Goal: Complete application form

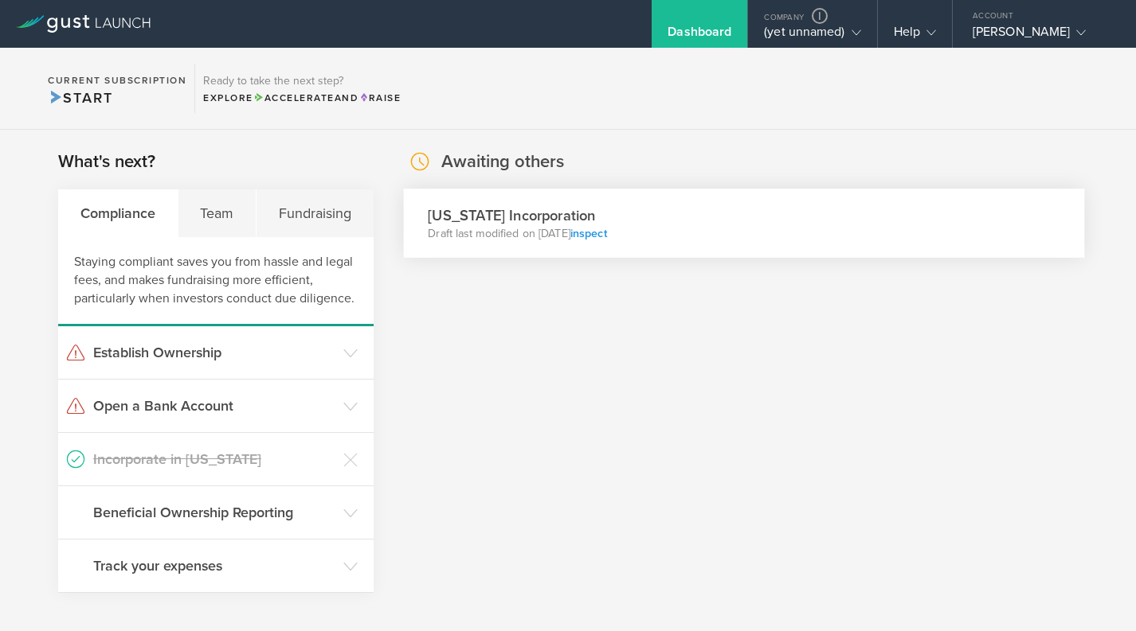
click at [607, 235] on link "inspect" at bounding box center [588, 234] width 37 height 14
click at [607, 233] on link "inspect" at bounding box center [588, 234] width 37 height 14
click at [578, 233] on link "inspect" at bounding box center [589, 234] width 37 height 14
click at [768, 37] on div "MySchoolSuite Inc." at bounding box center [799, 36] width 124 height 24
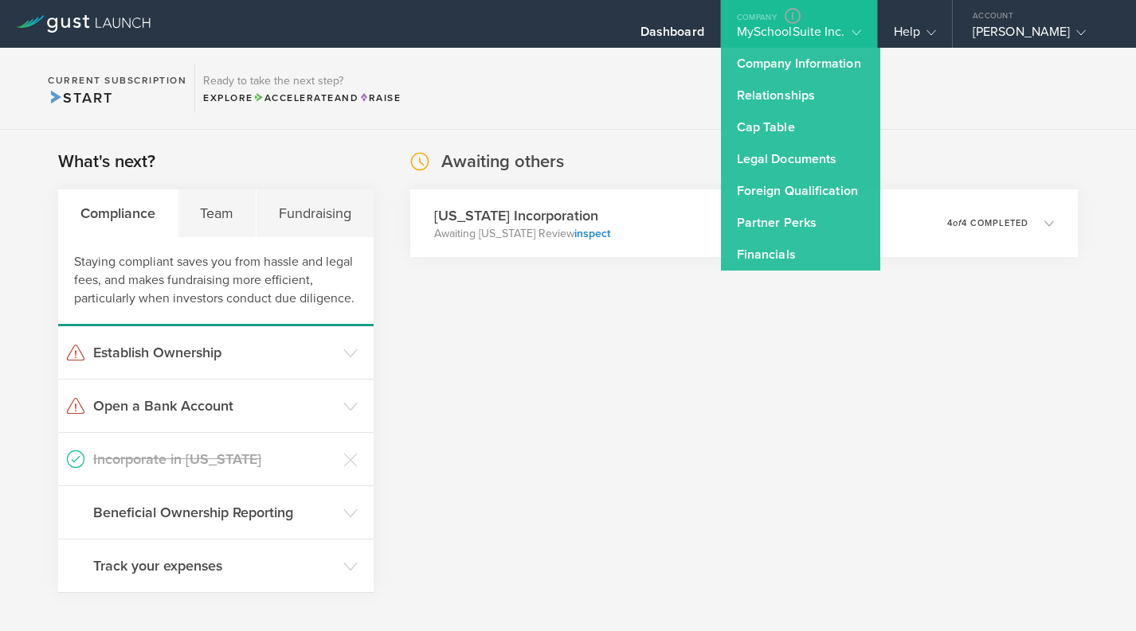
click at [769, 39] on div "MySchoolSuite Inc." at bounding box center [799, 36] width 124 height 24
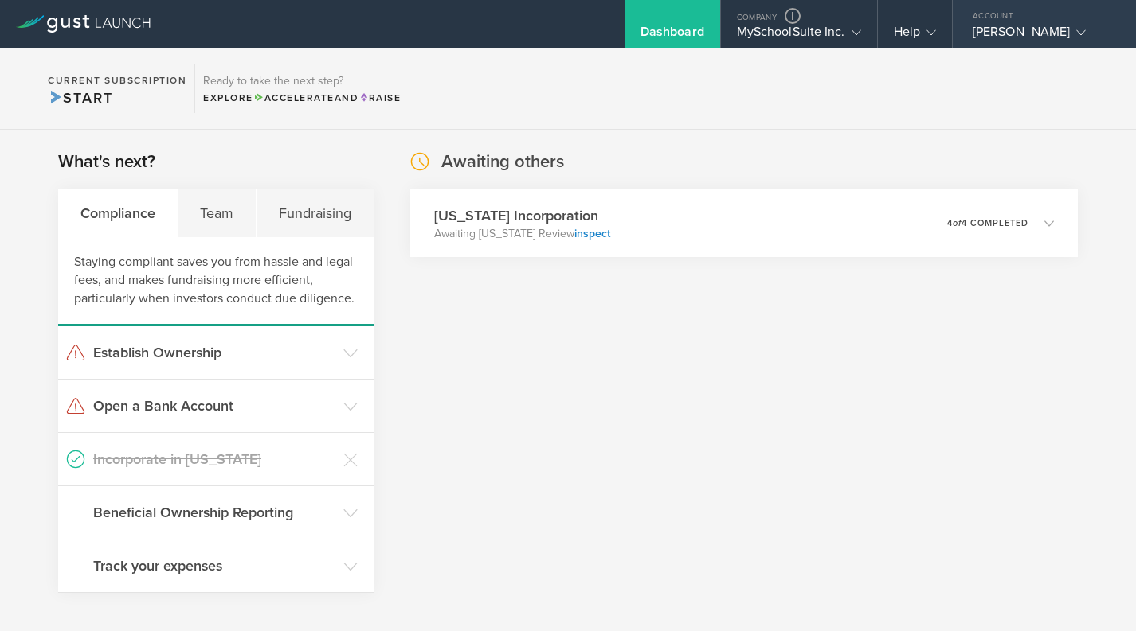
click at [1002, 28] on div "[PERSON_NAME]" at bounding box center [1039, 36] width 135 height 24
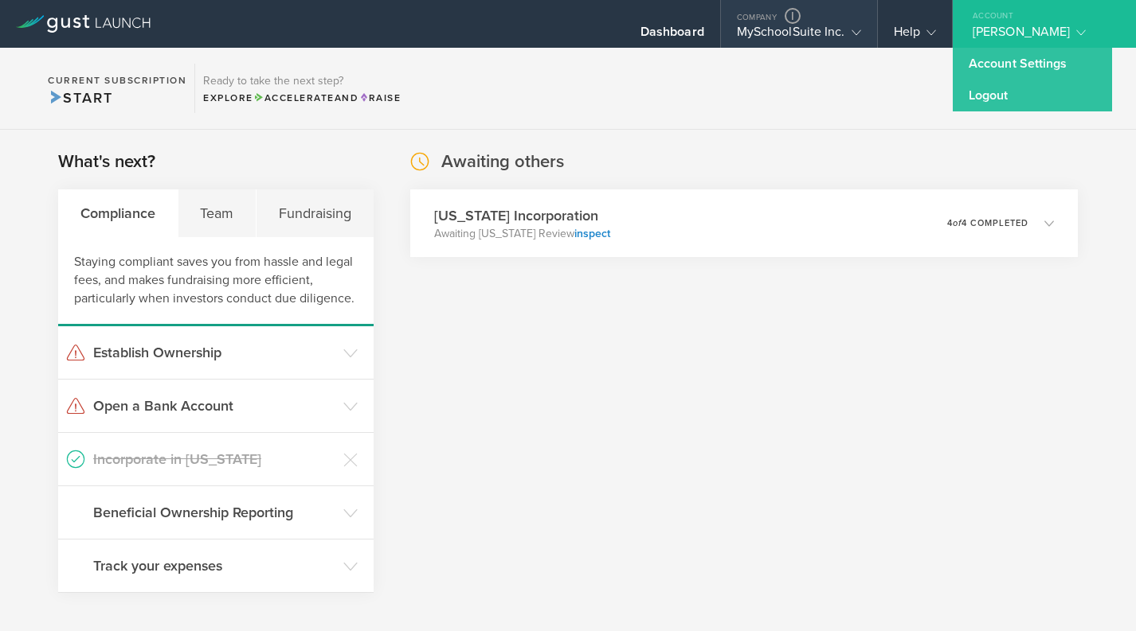
click at [819, 25] on div "MySchoolSuite Inc." at bounding box center [799, 36] width 124 height 24
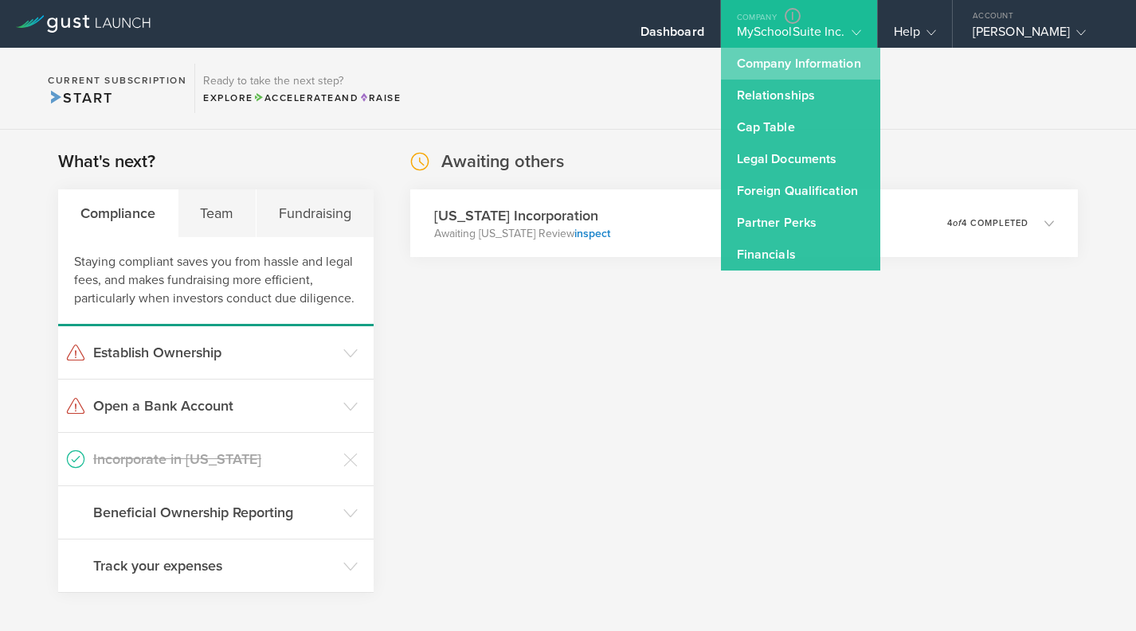
click at [773, 74] on link "Company Information" at bounding box center [800, 64] width 159 height 32
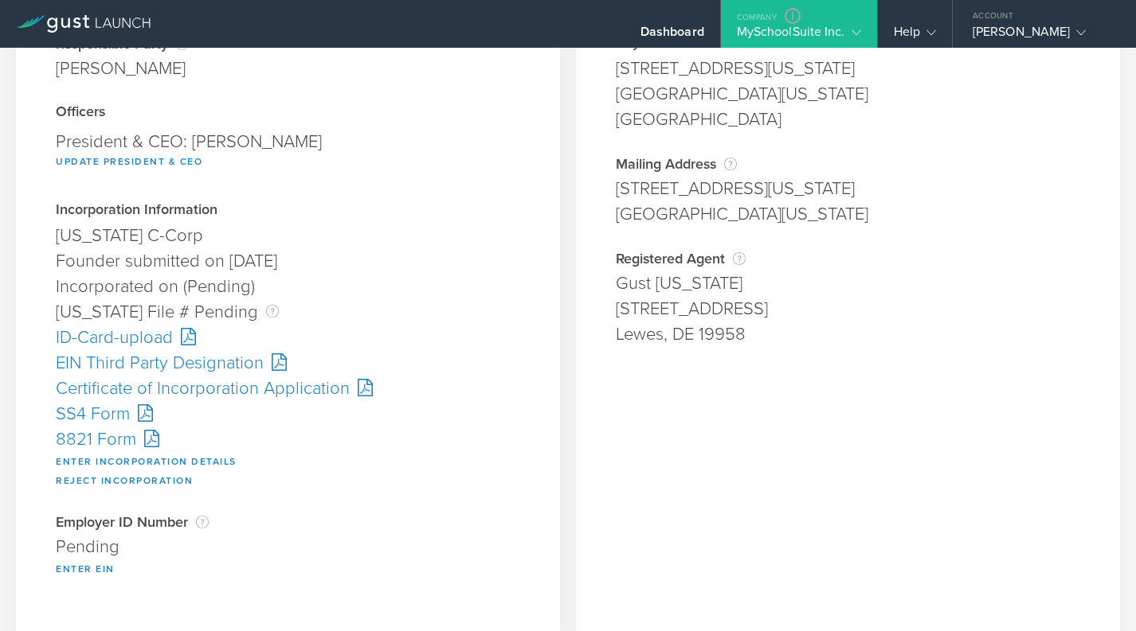
scroll to position [172, 0]
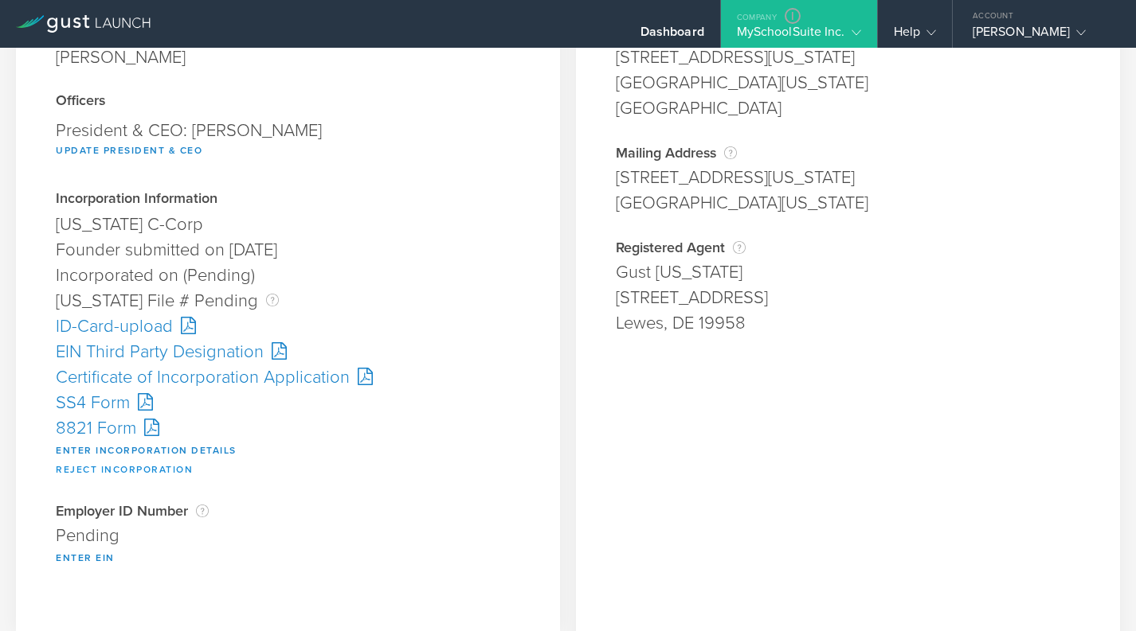
click at [150, 471] on button "Reject Incorporation" at bounding box center [124, 469] width 137 height 19
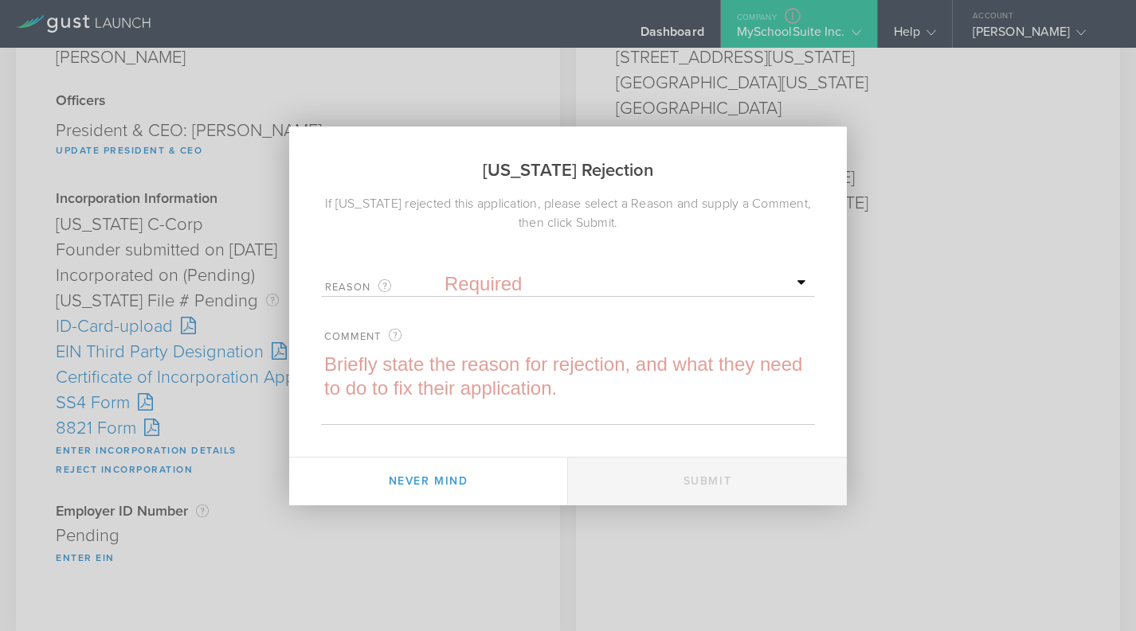
click at [581, 280] on select "Required Name was invalid Signature was invalid Other invalid reason" at bounding box center [627, 284] width 366 height 24
select select "other"
click at [444, 272] on select "Required Name was invalid Signature was invalid Other invalid reason" at bounding box center [627, 284] width 366 height 24
click at [518, 387] on textarea at bounding box center [568, 389] width 494 height 72
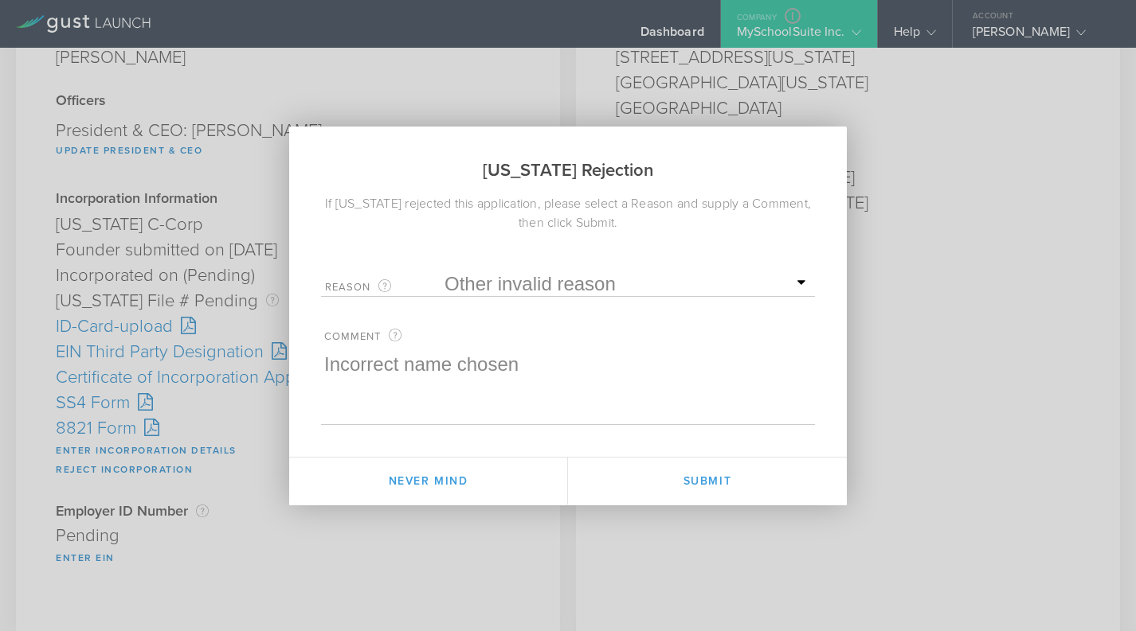
type textarea "Incorrect name chosen"
click at [575, 291] on select "Required Name was invalid Signature was invalid Other invalid reason" at bounding box center [627, 284] width 366 height 24
select select "name"
click at [444, 272] on select "Required Name was invalid Signature was invalid Other invalid reason" at bounding box center [627, 284] width 366 height 24
click at [561, 358] on textarea "Incorrect name chosen" at bounding box center [568, 389] width 494 height 72
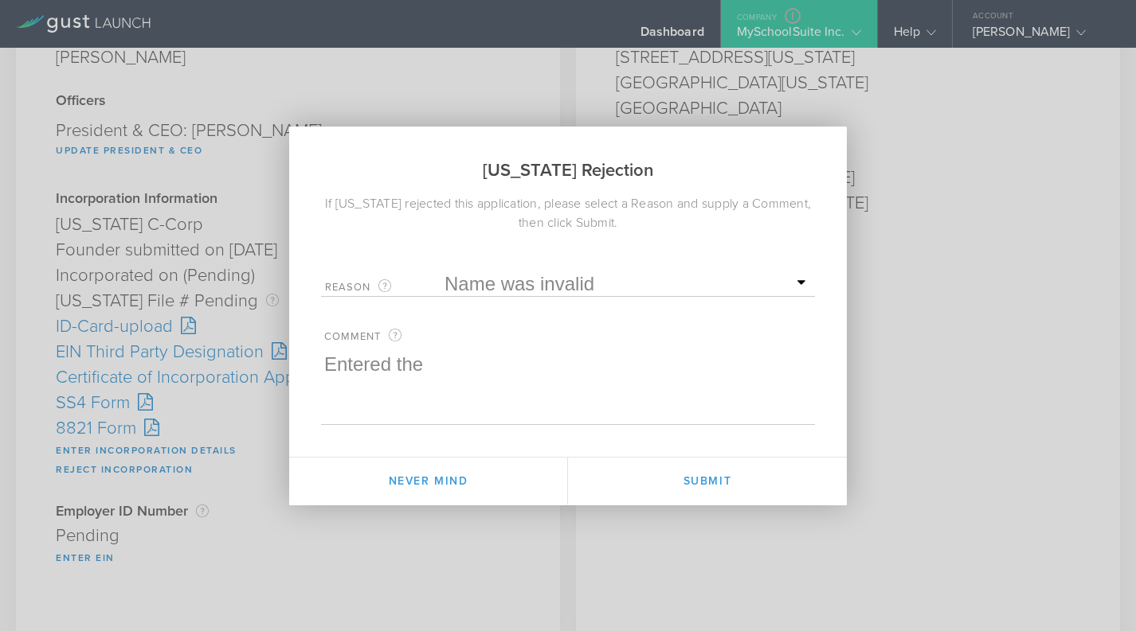
type textarea "Entered the"
click at [588, 291] on select "Required Name was invalid Signature was invalid Other invalid reason" at bounding box center [627, 284] width 366 height 24
select select "other"
click at [444, 272] on select "Required Name was invalid Signature was invalid Other invalid reason" at bounding box center [627, 284] width 366 height 24
click at [529, 362] on textarea "Entered the" at bounding box center [568, 389] width 494 height 72
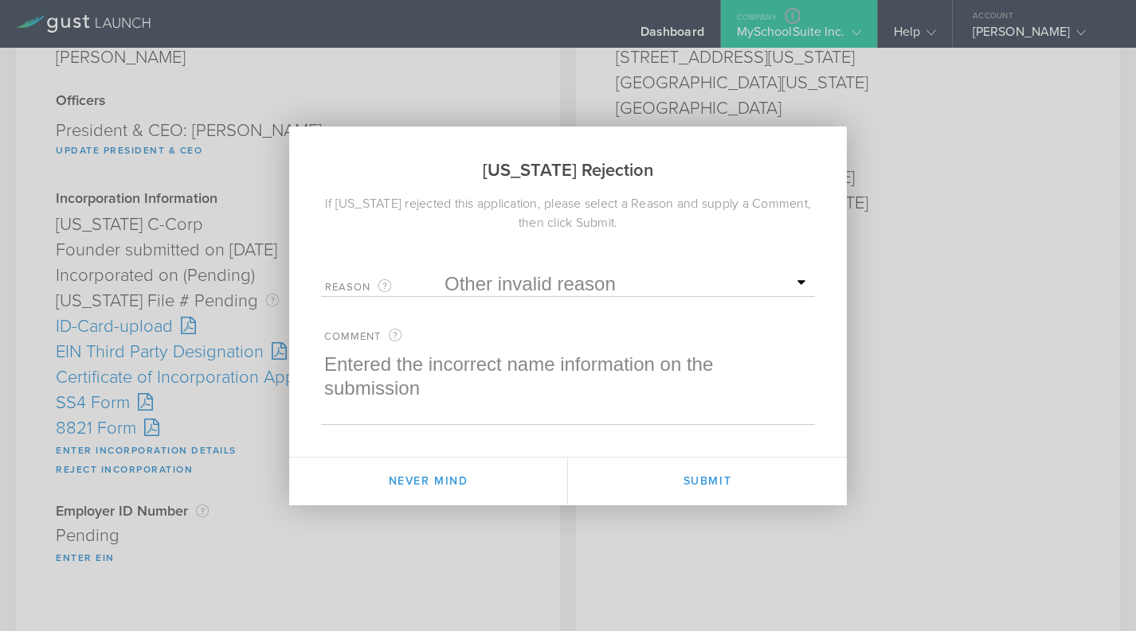
click at [497, 368] on textarea "Entered the incorrect name information on the submission" at bounding box center [568, 389] width 494 height 72
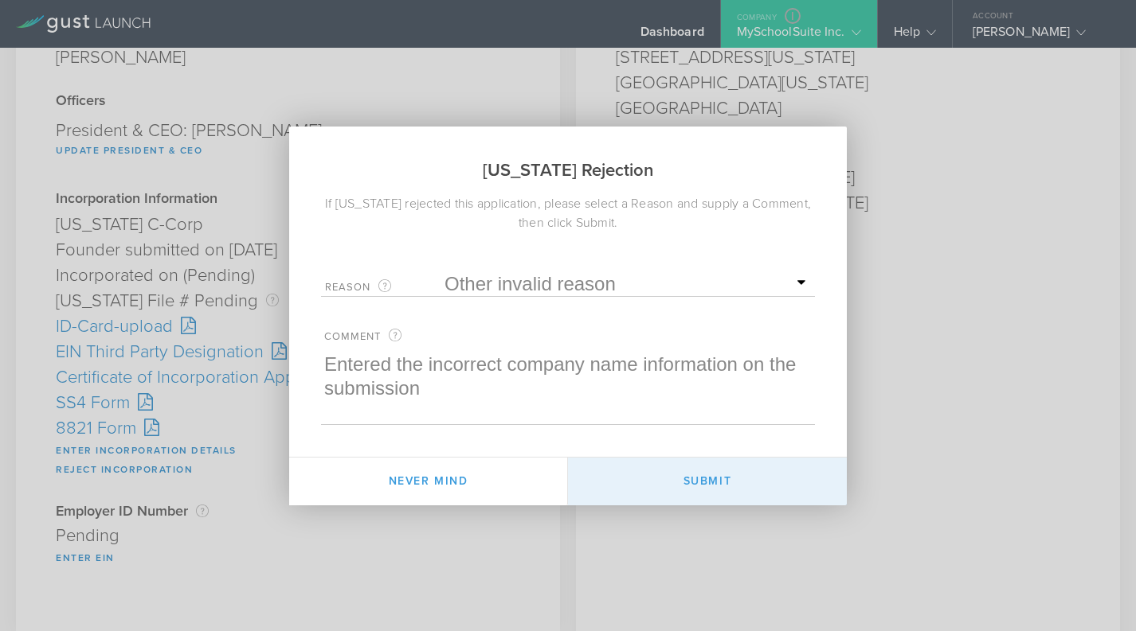
type textarea "Entered the incorrect company name information on the submission"
click at [638, 467] on button "Submit" at bounding box center [707, 482] width 279 height 48
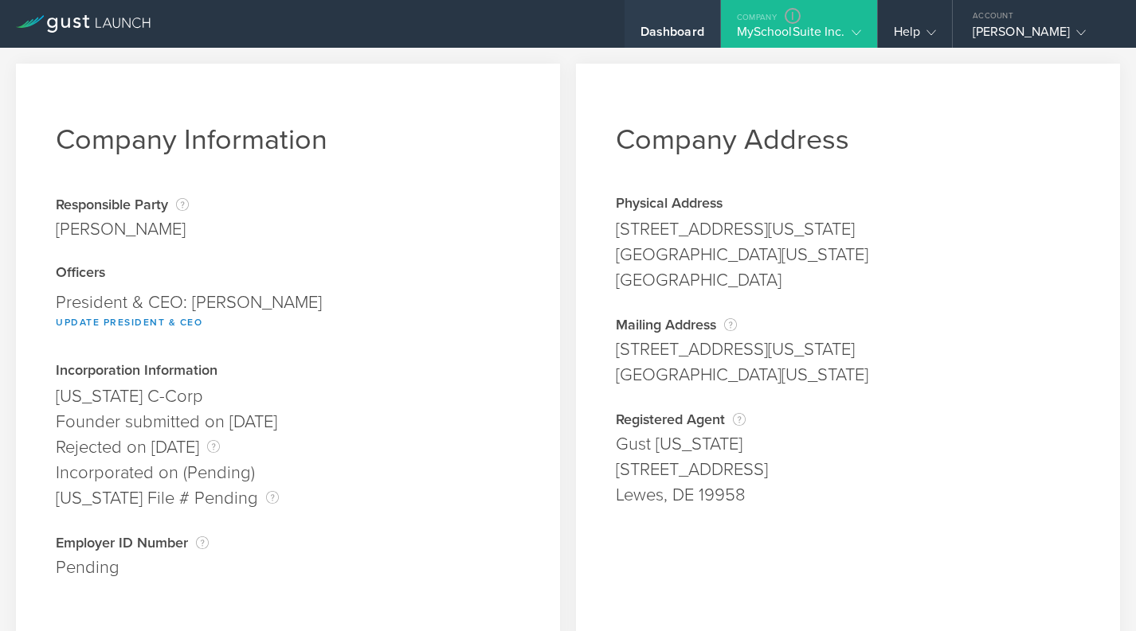
click at [669, 41] on div "Dashboard" at bounding box center [672, 36] width 64 height 24
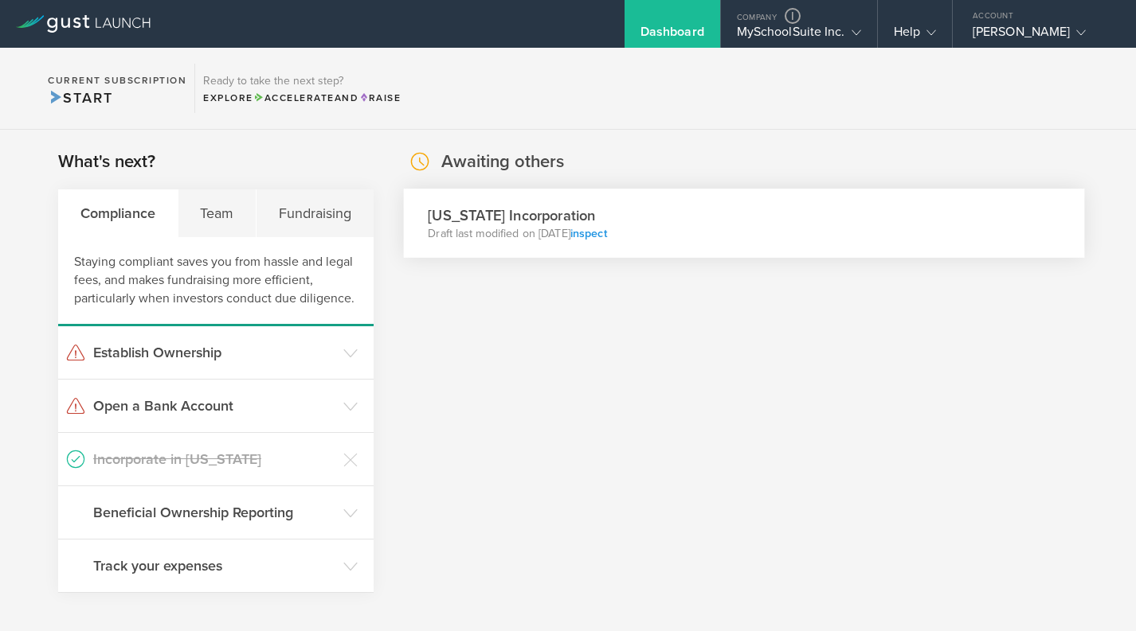
click at [607, 234] on link "inspect" at bounding box center [588, 234] width 37 height 14
